Goal: Navigation & Orientation: Find specific page/section

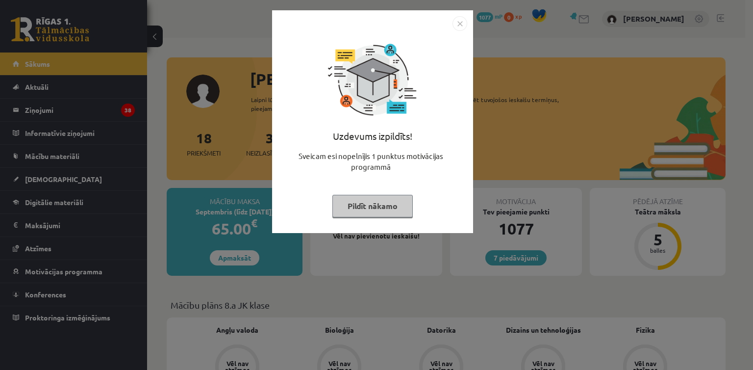
click at [457, 24] on img "Close" at bounding box center [460, 23] width 15 height 15
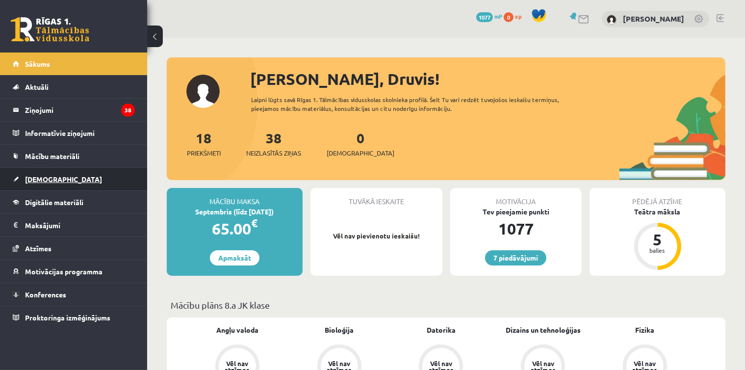
click at [78, 185] on link "[DEMOGRAPHIC_DATA]" at bounding box center [74, 179] width 122 height 23
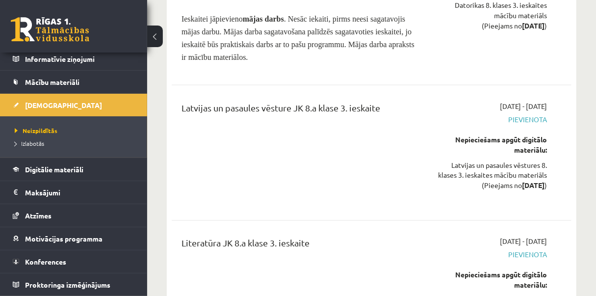
scroll to position [7283, 0]
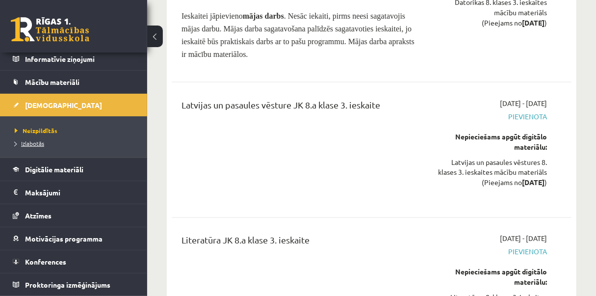
click at [31, 142] on span "Izlabotās" at bounding box center [29, 143] width 29 height 8
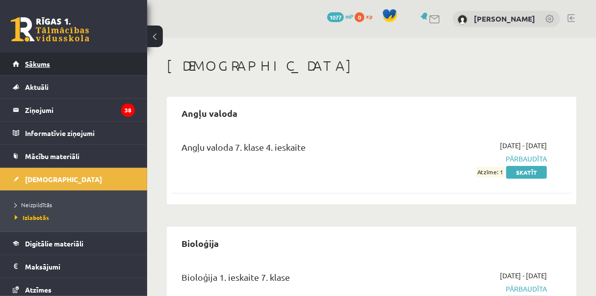
click at [40, 66] on span "Sākums" at bounding box center [37, 63] width 25 height 9
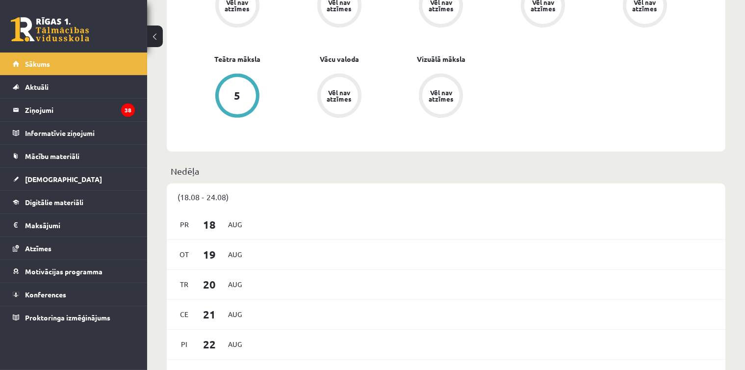
scroll to position [419, 0]
